Goal: Information Seeking & Learning: Find contact information

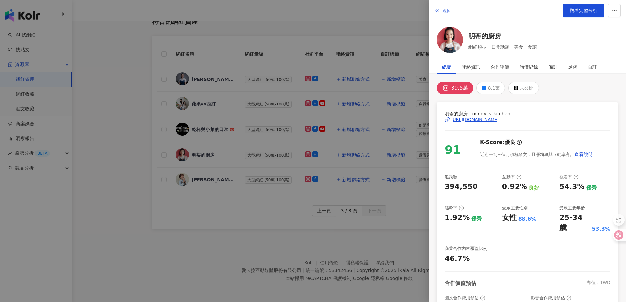
click at [446, 10] on span "返回" at bounding box center [447, 10] width 9 height 5
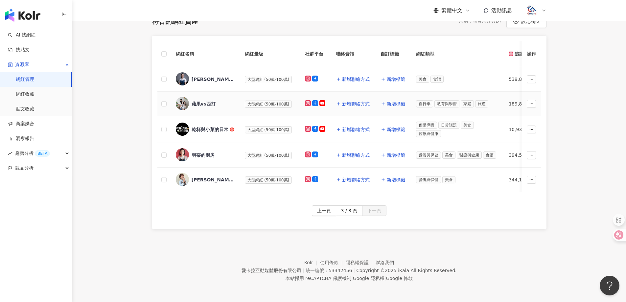
click at [203, 103] on div "蘋果vs西打" at bounding box center [205, 104] width 59 height 14
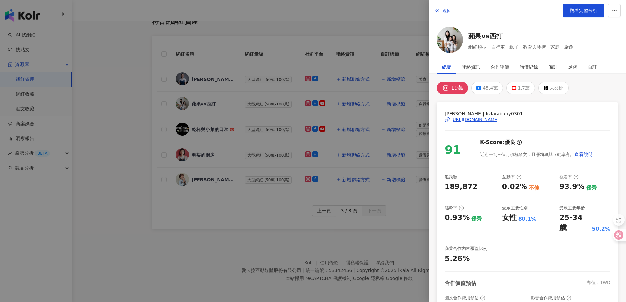
click at [477, 118] on div "[URL][DOMAIN_NAME]" at bounding box center [475, 120] width 48 height 6
click at [449, 9] on span "返回" at bounding box center [447, 10] width 9 height 5
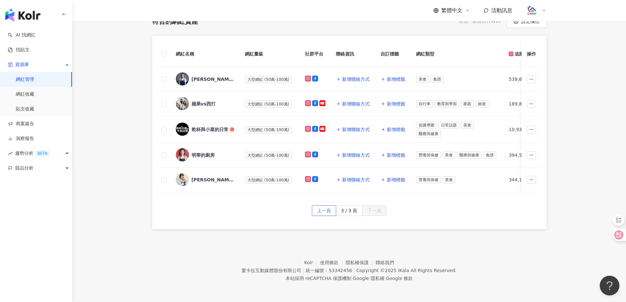
click at [328, 209] on span "上一頁" at bounding box center [324, 211] width 14 height 11
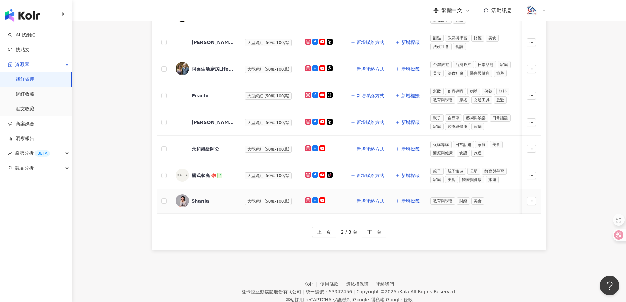
scroll to position [268, 0]
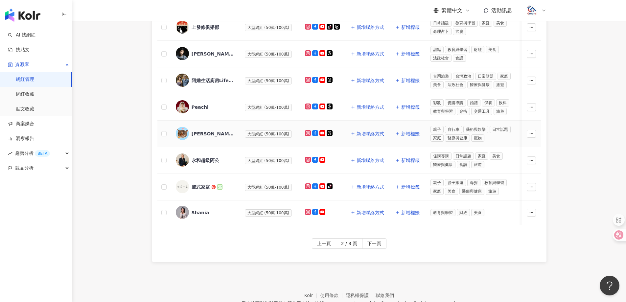
click at [222, 132] on div "[PERSON_NAME]-majuTaro" at bounding box center [213, 134] width 43 height 7
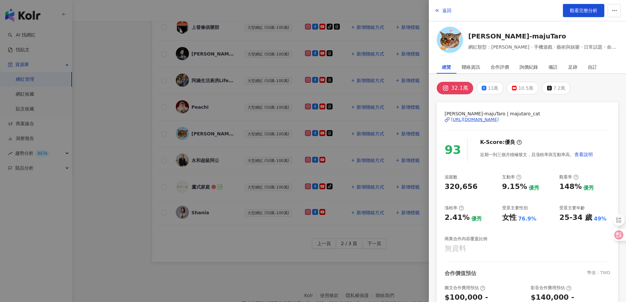
click at [485, 121] on div "[URL][DOMAIN_NAME]" at bounding box center [475, 120] width 48 height 6
click at [446, 9] on span "返回" at bounding box center [447, 10] width 9 height 5
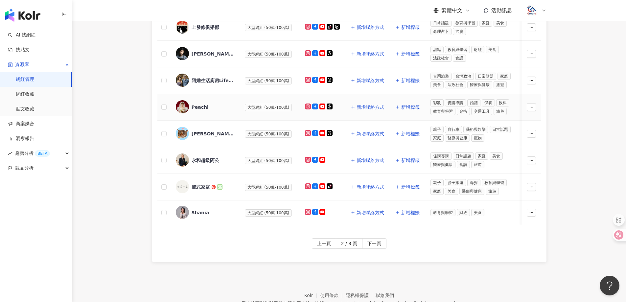
click at [205, 109] on div "Peachi" at bounding box center [200, 107] width 17 height 7
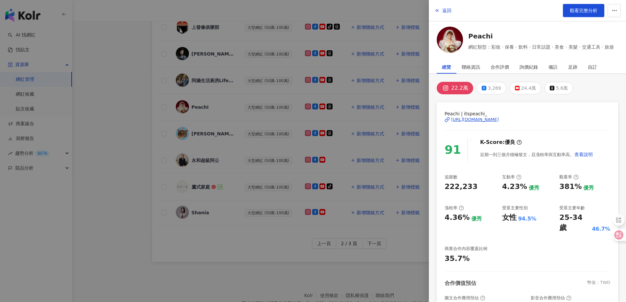
click at [491, 118] on div "[URL][DOMAIN_NAME]" at bounding box center [475, 120] width 48 height 6
click at [442, 13] on button "返回" at bounding box center [443, 10] width 18 height 13
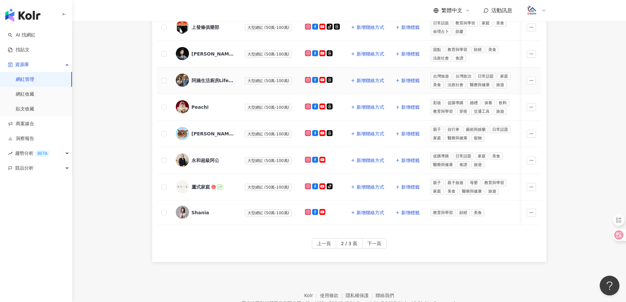
click at [220, 81] on div "阿嬌生活廚房Lifekitchen" at bounding box center [213, 80] width 43 height 7
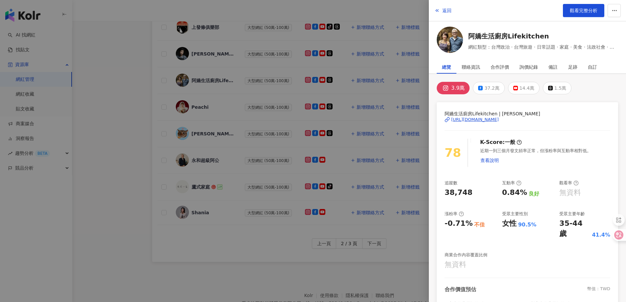
click at [483, 120] on div "[URL][DOMAIN_NAME]" at bounding box center [475, 120] width 48 height 6
click at [444, 9] on span "返回" at bounding box center [447, 10] width 9 height 5
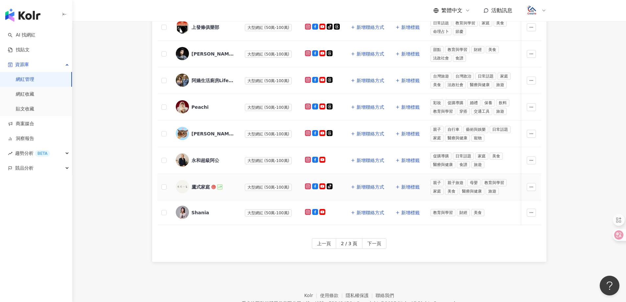
scroll to position [235, 0]
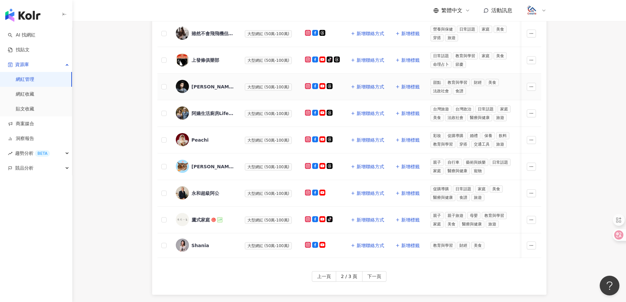
click at [195, 86] on div "[PERSON_NAME]餐桌" at bounding box center [213, 87] width 43 height 7
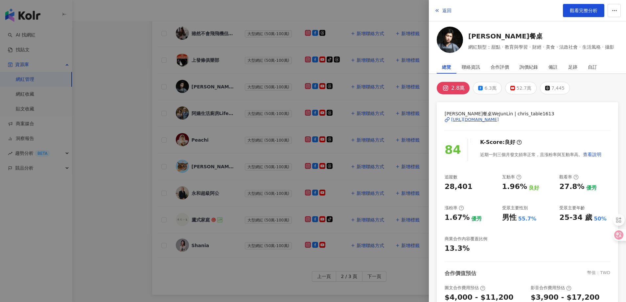
click at [483, 119] on div "[URL][DOMAIN_NAME]" at bounding box center [475, 120] width 48 height 6
click at [449, 7] on button "返回" at bounding box center [443, 10] width 18 height 13
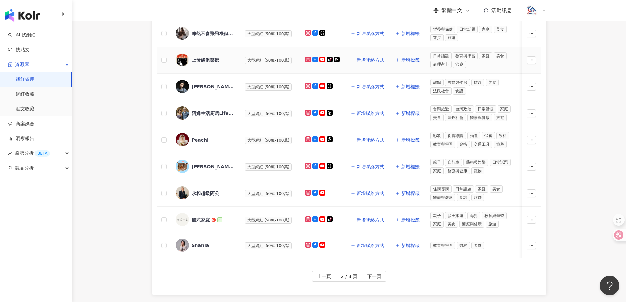
click at [206, 62] on div "上發條俱樂部" at bounding box center [206, 60] width 28 height 7
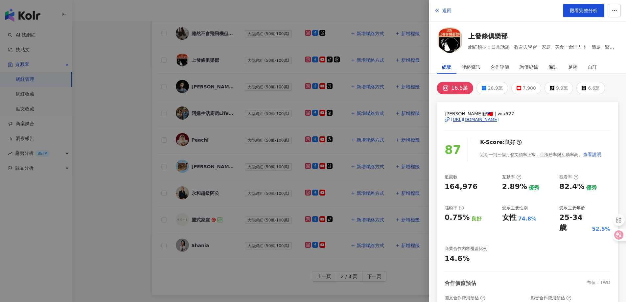
click at [480, 117] on div "[URL][DOMAIN_NAME]" at bounding box center [475, 120] width 48 height 6
click at [449, 12] on span "返回" at bounding box center [447, 10] width 9 height 5
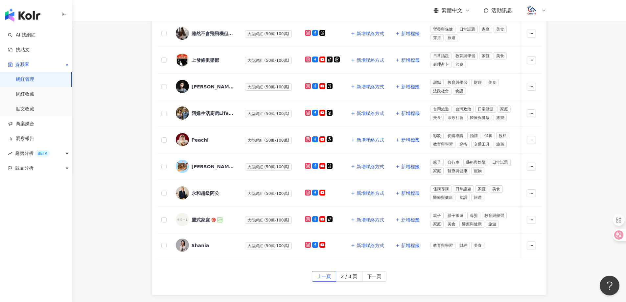
click at [323, 281] on span "上一頁" at bounding box center [324, 277] width 14 height 11
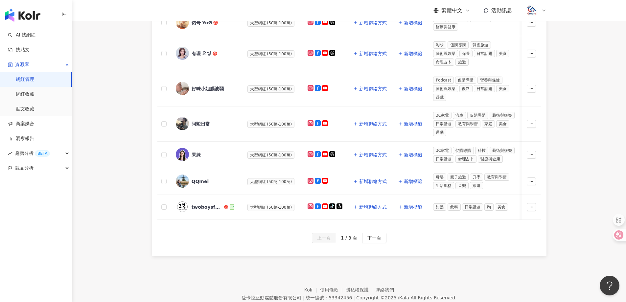
scroll to position [301, 0]
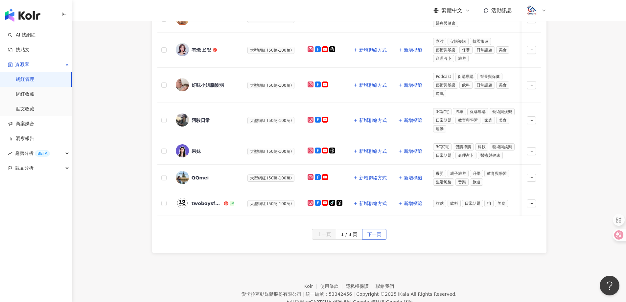
click at [375, 238] on span "下一頁" at bounding box center [375, 235] width 14 height 11
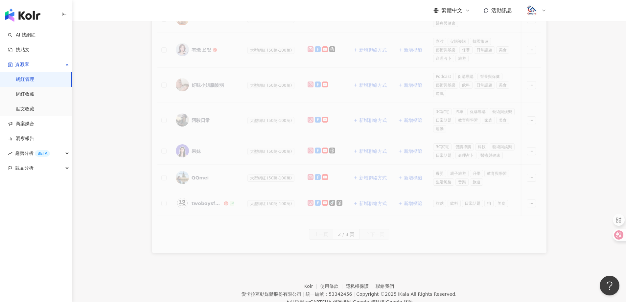
click at [376, 238] on div "網紅名稱 網紅量級 社群平台 聯絡資訊 自訂標籤 網紅類型 追蹤數 K-Score 近三個月 受眾主要年齡 受眾主要性別 互動率 近三個月 Reels 互動率…" at bounding box center [349, 44] width 395 height 418
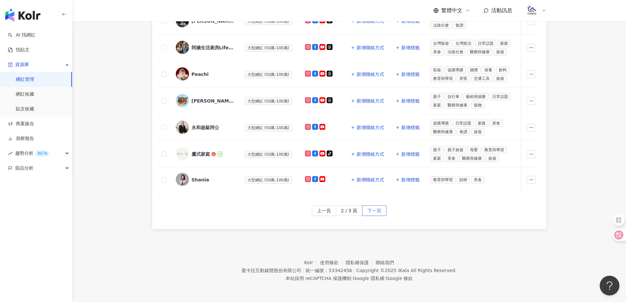
click at [377, 216] on span "下一頁" at bounding box center [375, 211] width 14 height 11
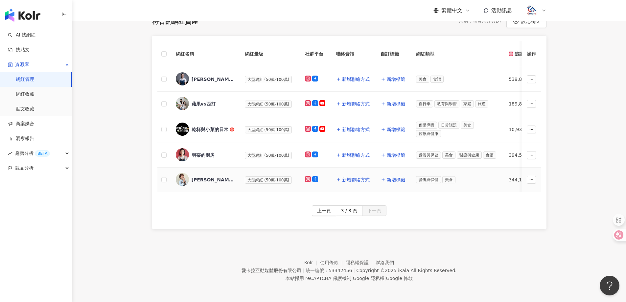
scroll to position [71, 0]
